Goal: Information Seeking & Learning: Learn about a topic

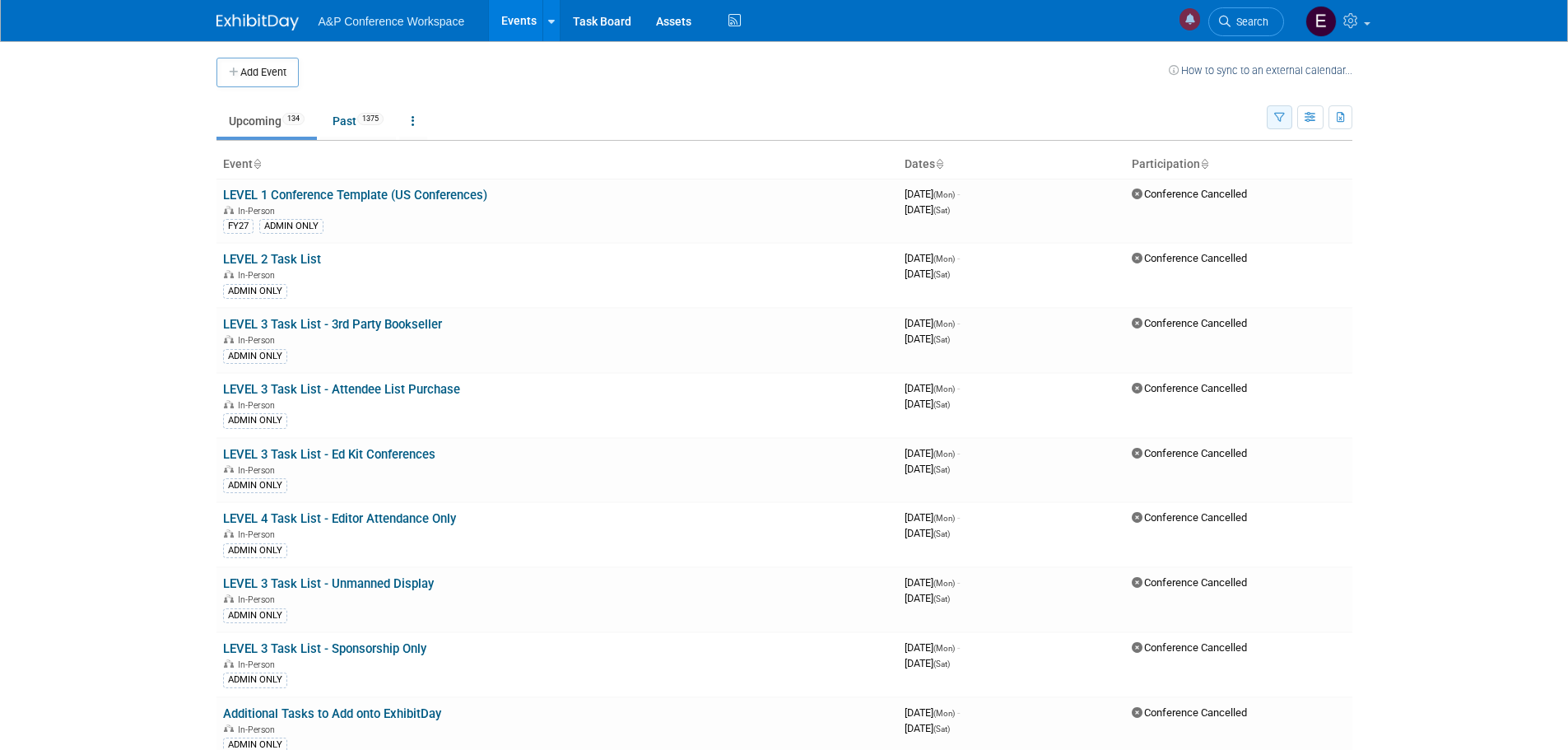
click at [1278, 119] on icon "button" at bounding box center [1280, 118] width 11 height 11
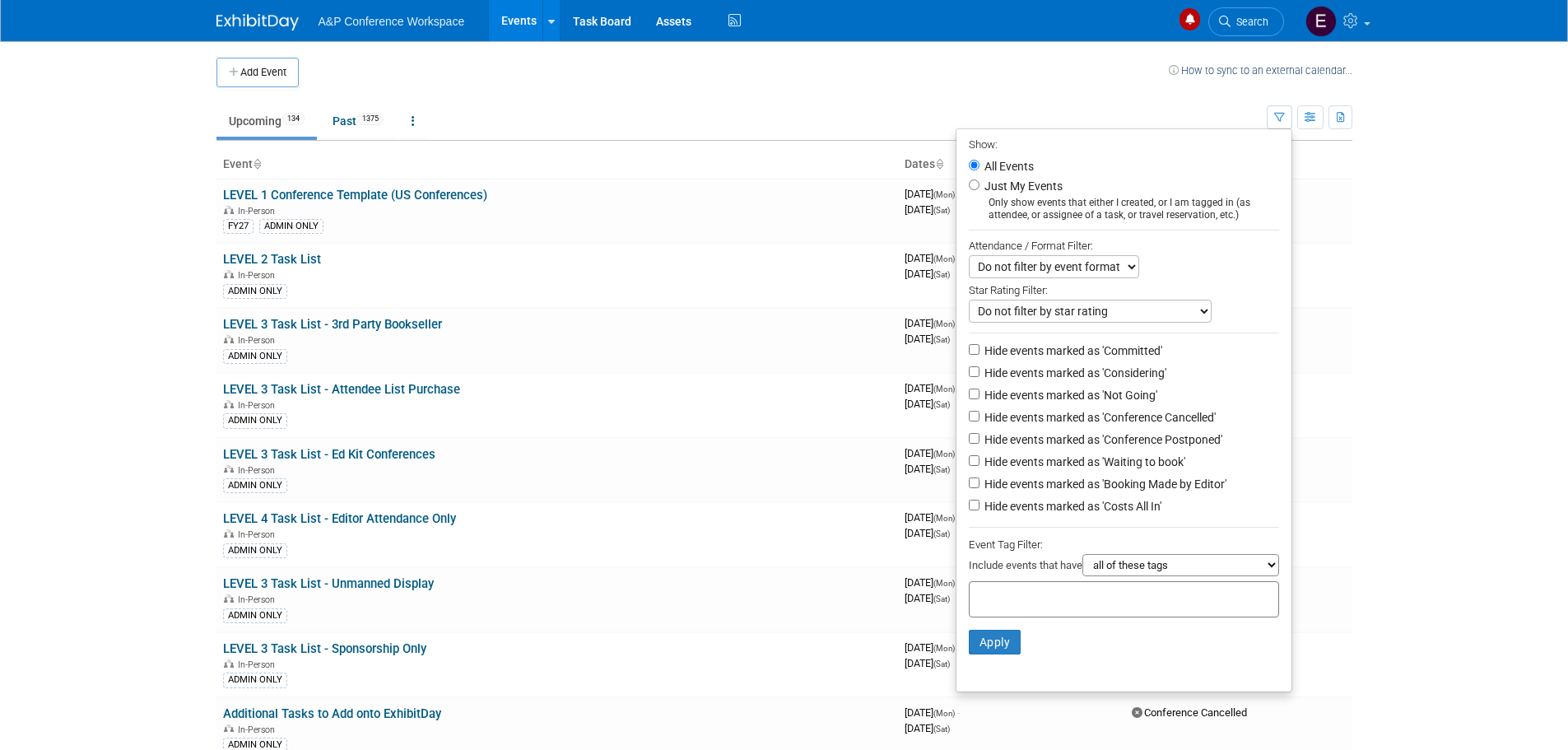
click at [1011, 185] on label "Just My Events" at bounding box center [1022, 185] width 82 height 16
click at [980, 185] on input "Just My Events" at bounding box center [974, 185] width 11 height 11
radio input "true"
click at [983, 654] on button "Apply" at bounding box center [995, 641] width 53 height 25
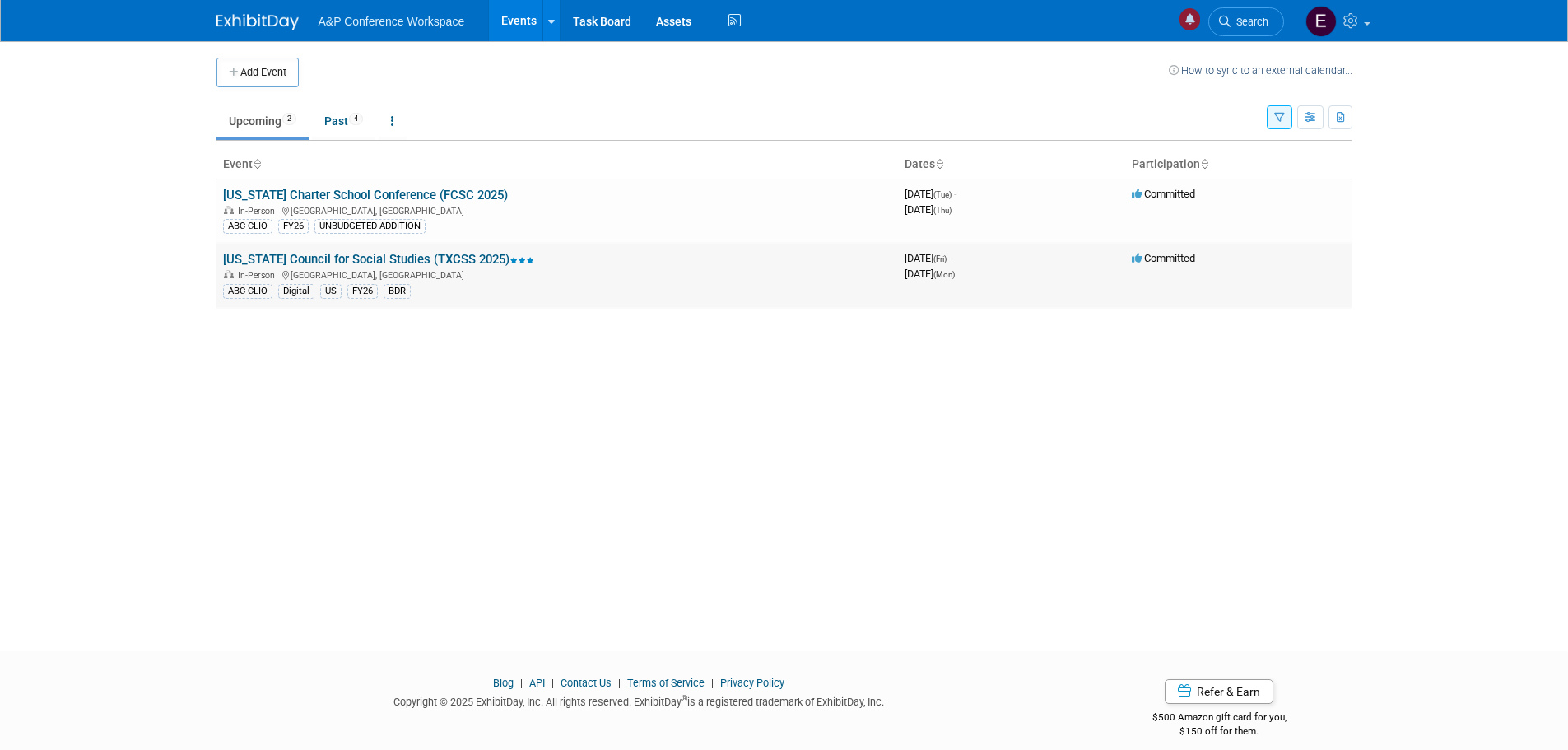
click at [315, 263] on link "[US_STATE] Council for Social Studies (TXCSS 2025)" at bounding box center [379, 259] width 311 height 14
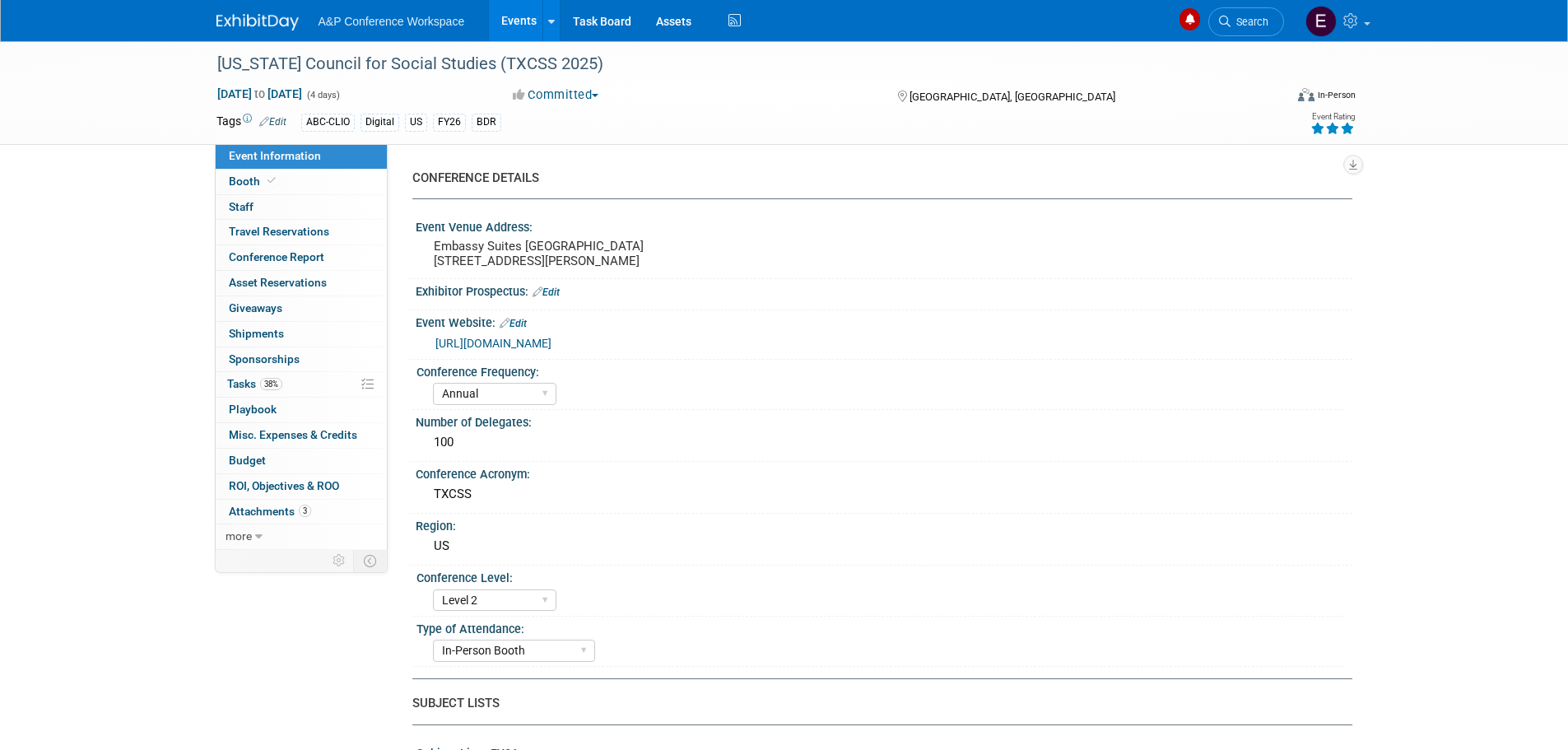
select select "Annual"
select select "Level 2"
select select "In-Person Booth"
select select "Schools"
select select "Bloomsbury Digital Resources"
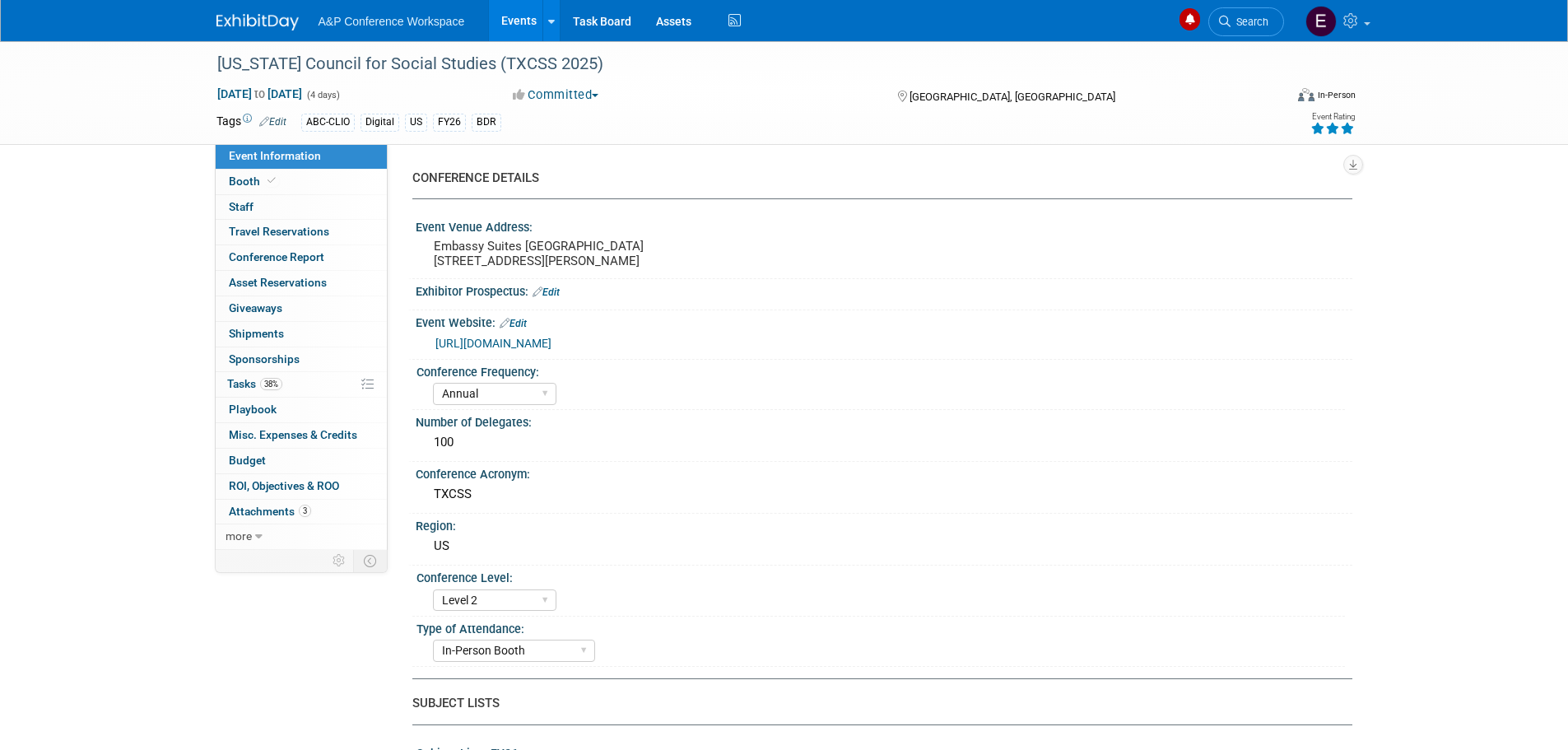
select select "Amanda Oney"
select select "Mark Strong"
select select "BDR Product Awareness and Trial Generation​"
click at [551, 349] on link "https://www.txcss.net/event-5136634" at bounding box center [493, 343] width 116 height 13
